Goal: Information Seeking & Learning: Learn about a topic

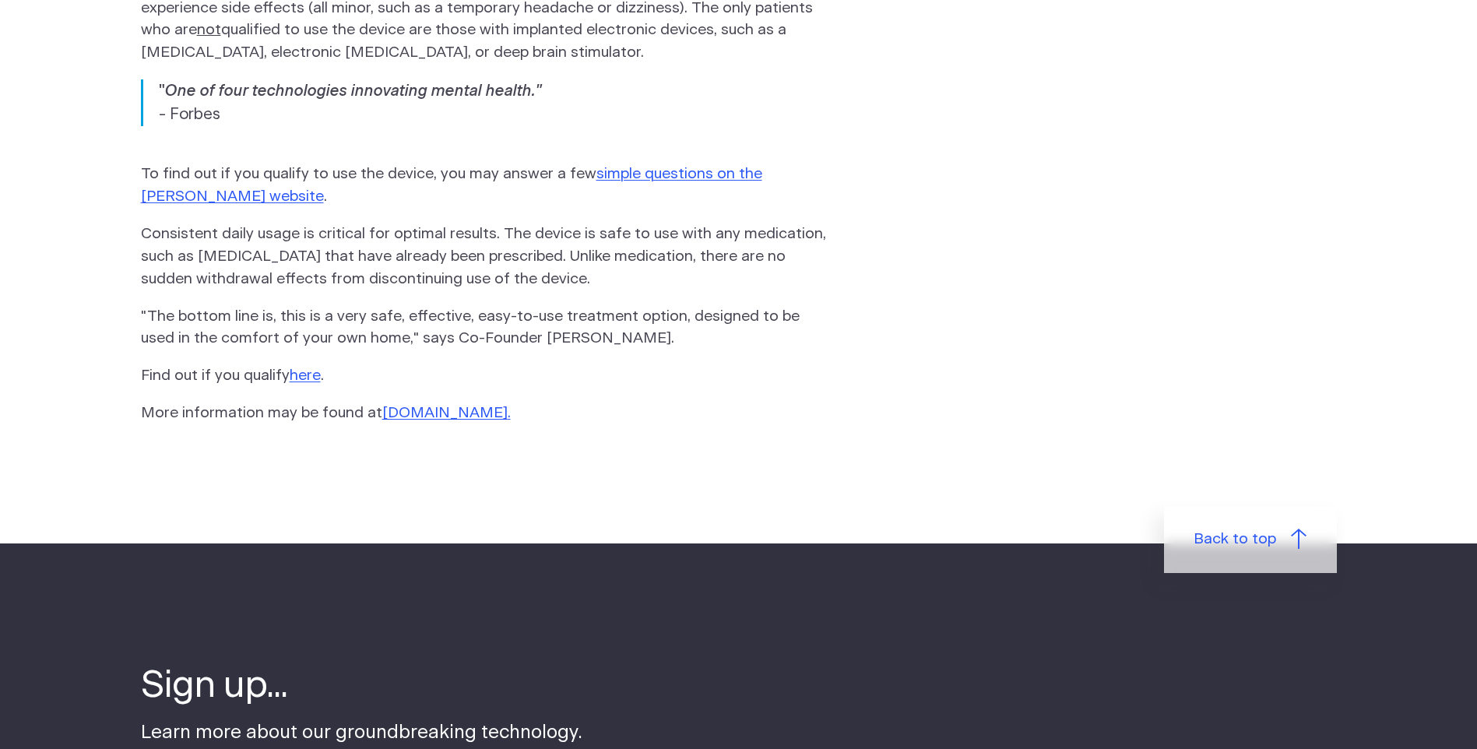
scroll to position [2414, 0]
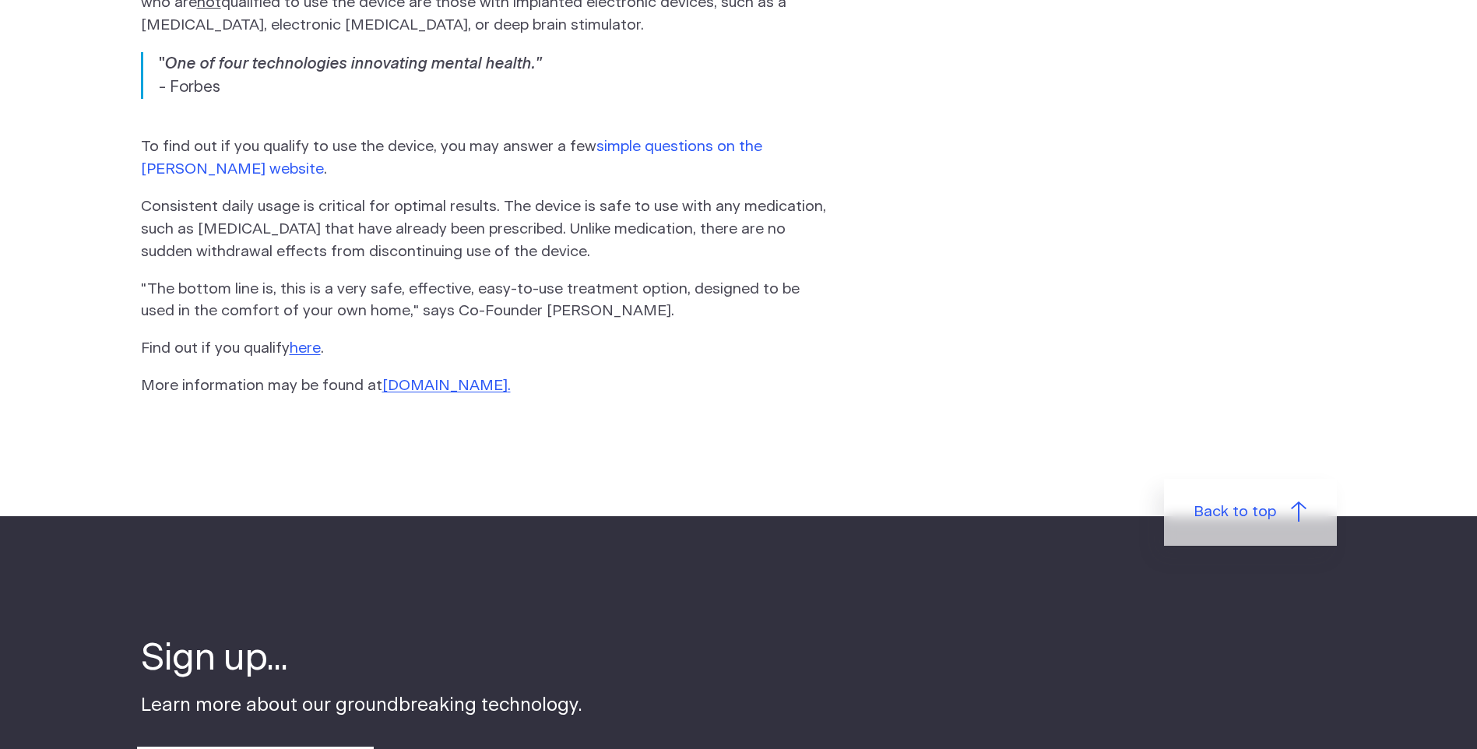
click at [692, 139] on link "simple questions on the Fisher Wallace website" at bounding box center [451, 157] width 621 height 37
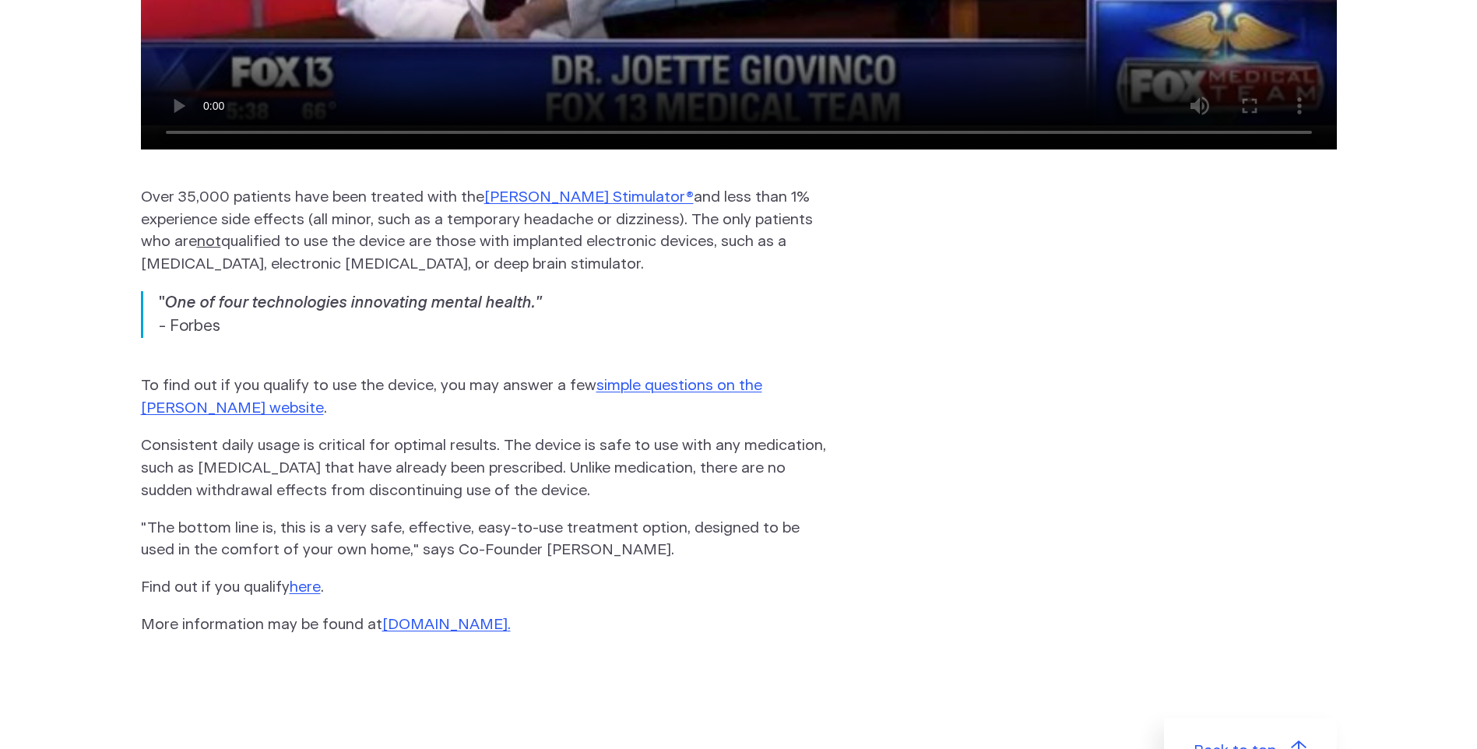
scroll to position [2258, 0]
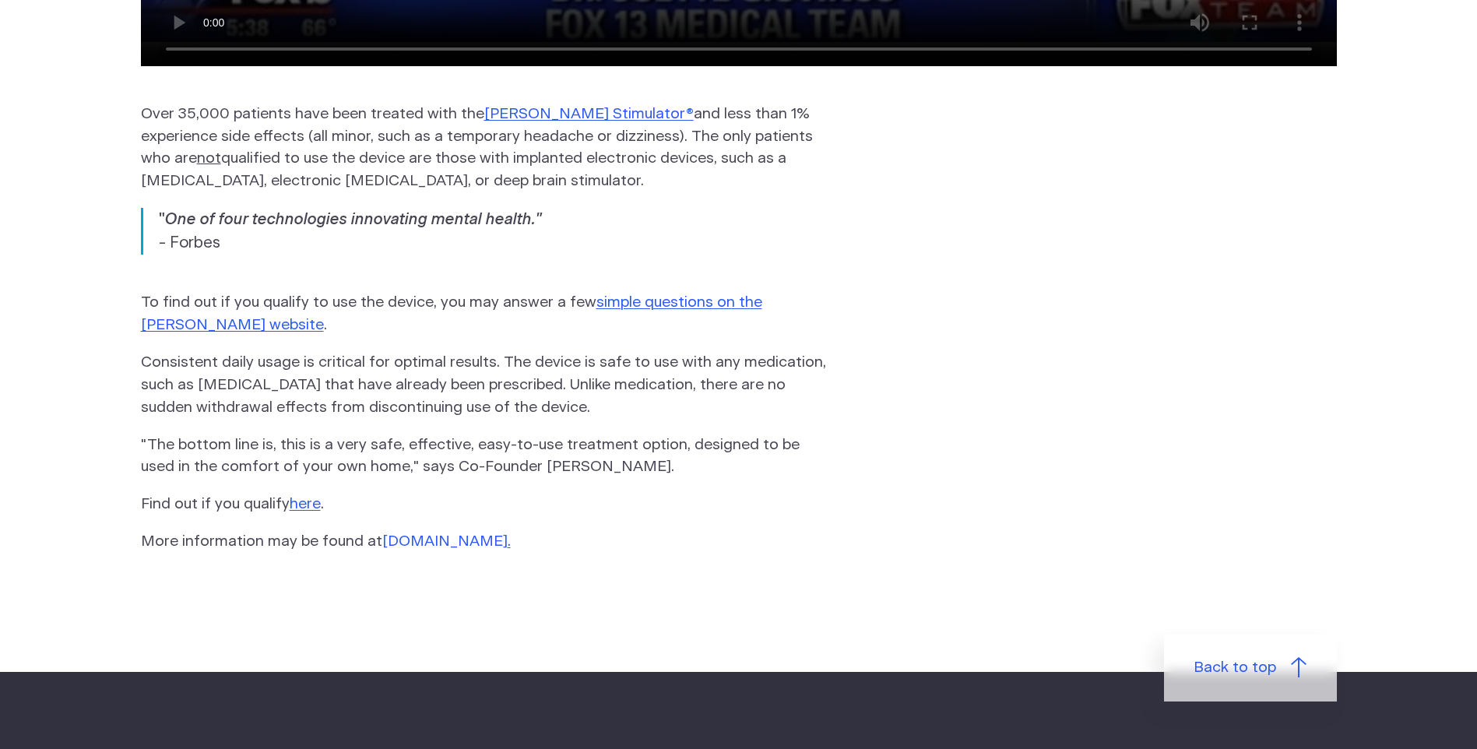
click at [472, 534] on link "www.FisherWallace.com" at bounding box center [444, 541] width 125 height 15
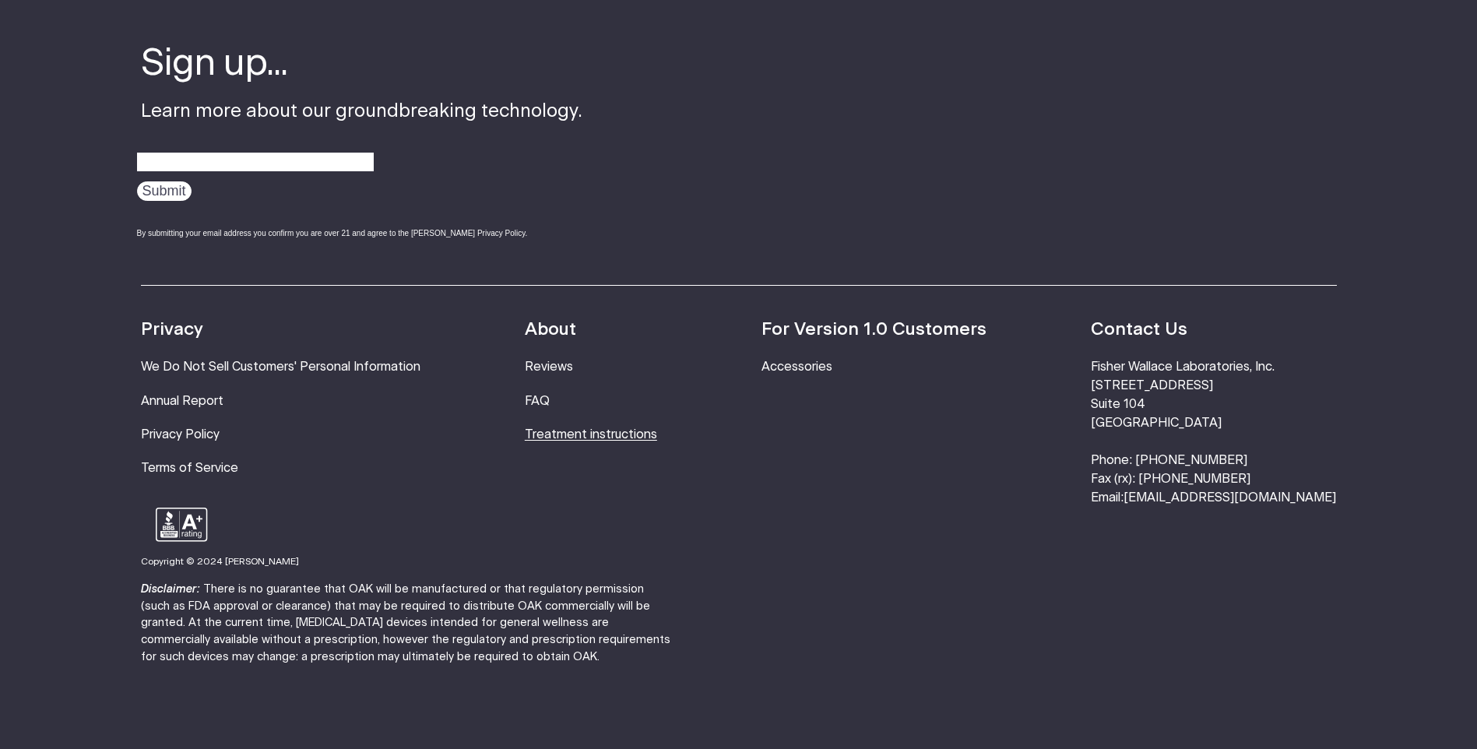
scroll to position [140, 0]
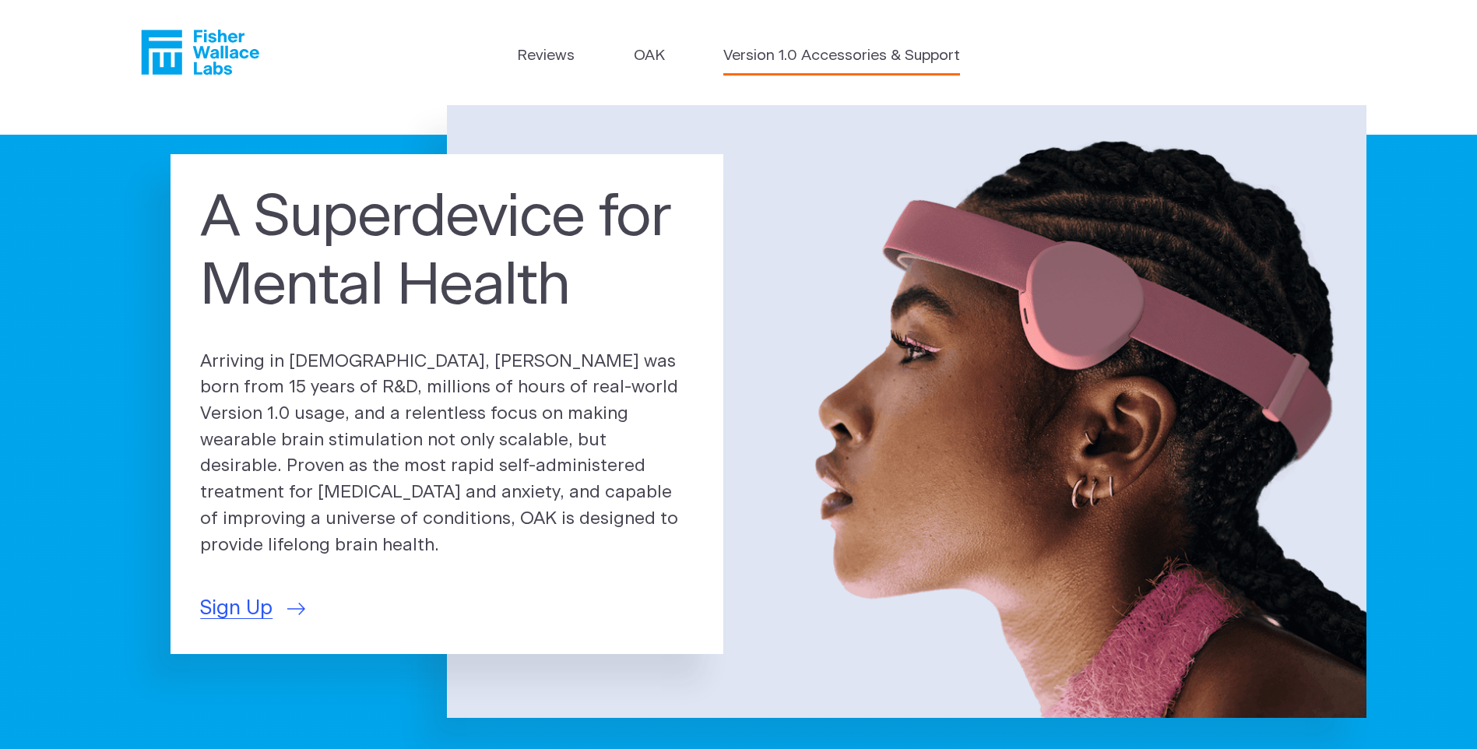
click at [801, 61] on link "Version 1.0 Accessories & Support" at bounding box center [841, 56] width 237 height 23
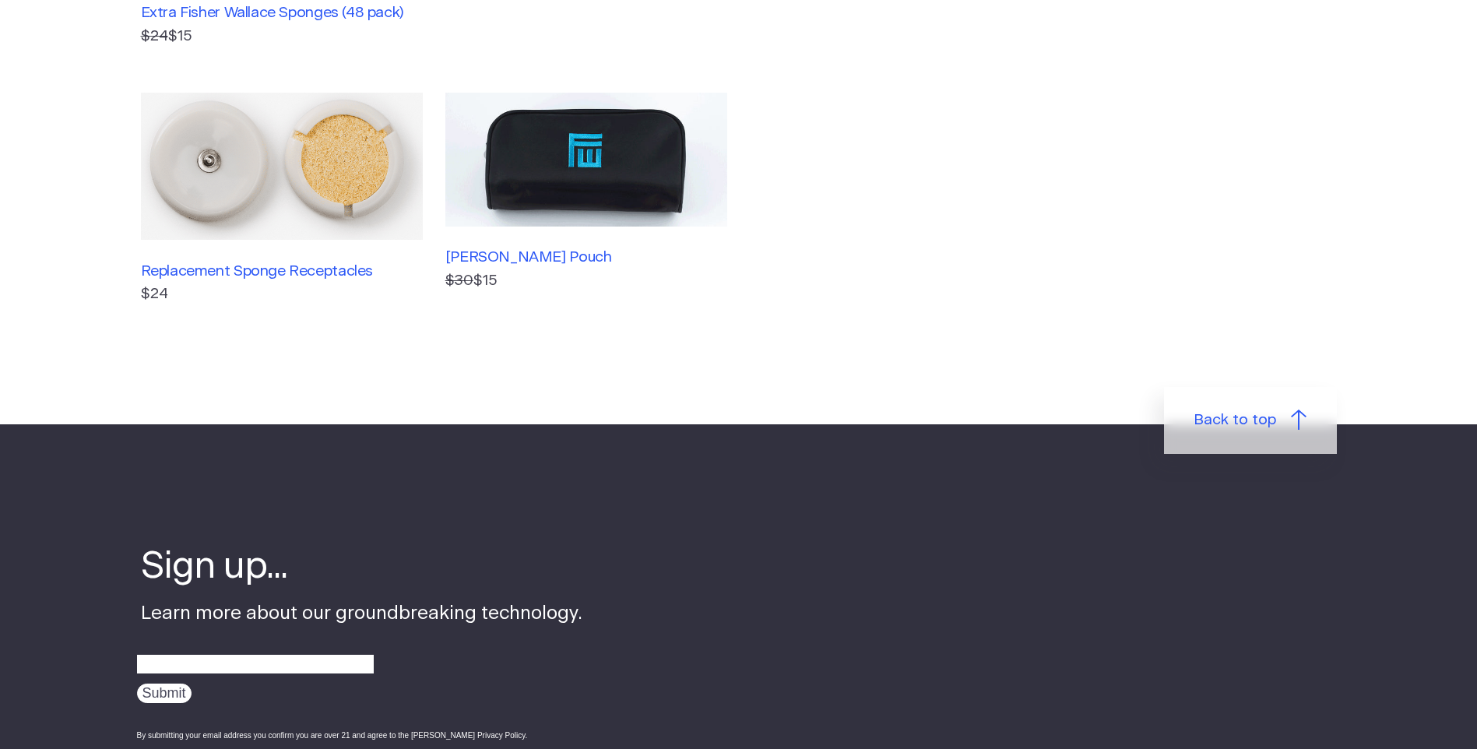
scroll to position [701, 0]
